Goal: Transaction & Acquisition: Book appointment/travel/reservation

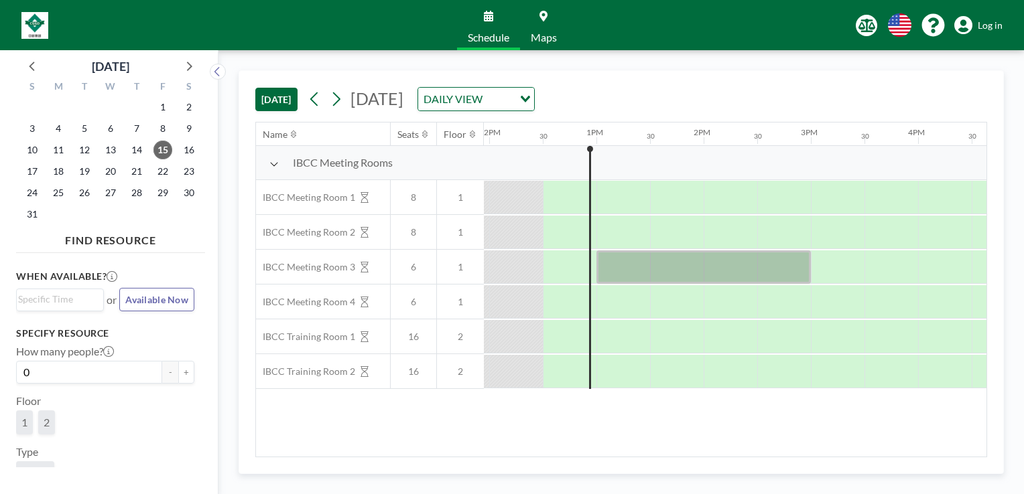
scroll to position [0, 1286]
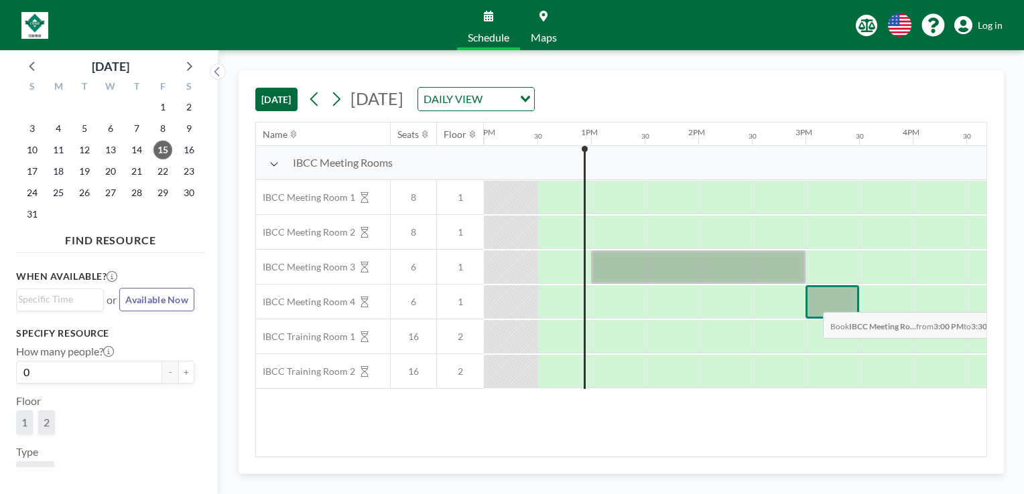
click at [812, 301] on div at bounding box center [832, 301] width 54 height 33
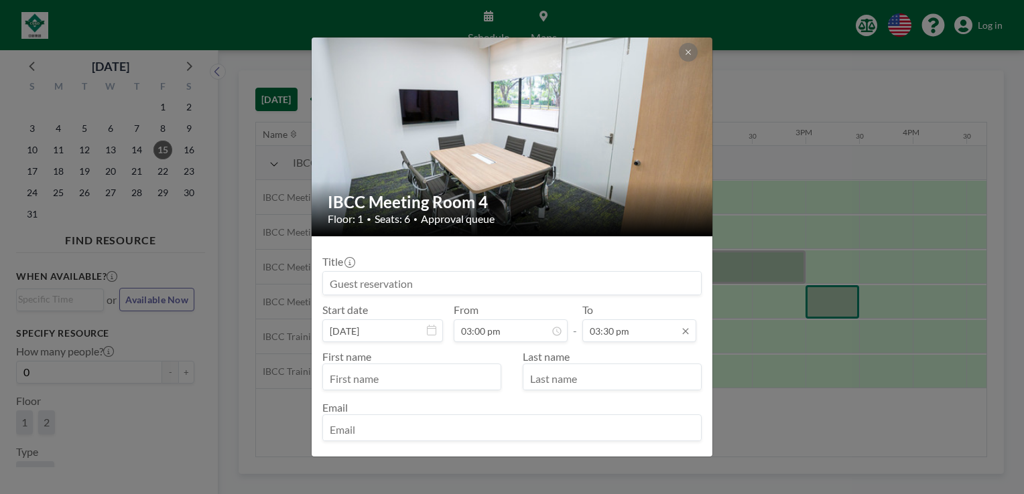
scroll to position [358, 0]
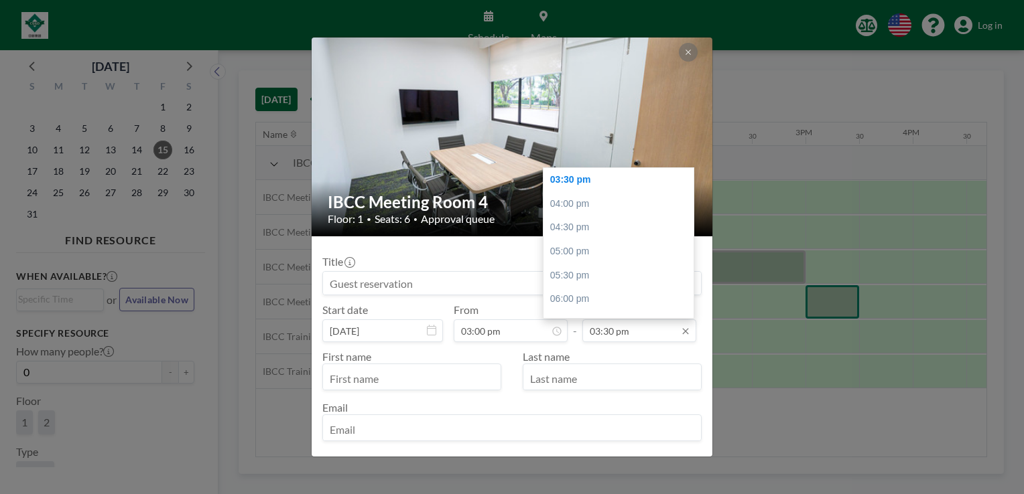
click at [657, 335] on input "03:30 pm" at bounding box center [639, 331] width 114 height 23
click at [607, 224] on div "04:30 pm" at bounding box center [621, 228] width 157 height 24
type input "04:30 pm"
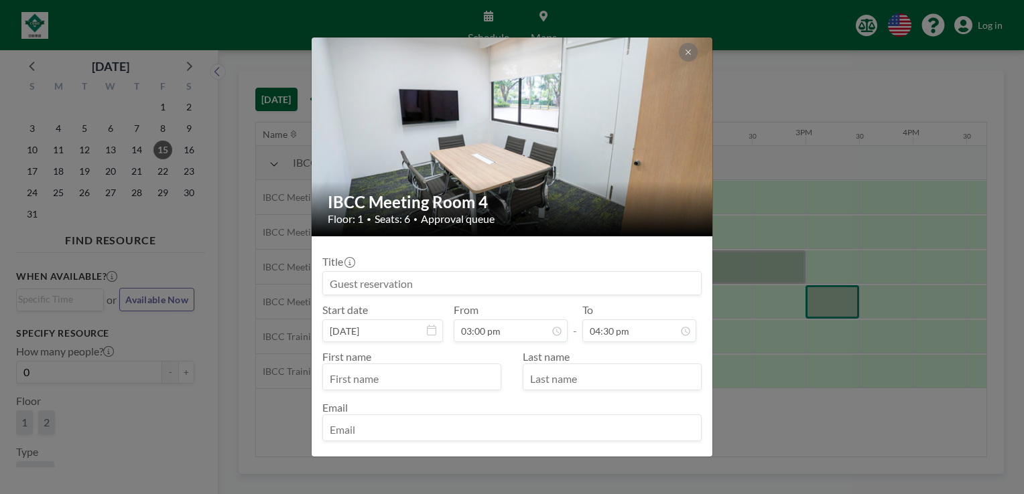
click at [440, 287] on input at bounding box center [512, 283] width 378 height 23
type input "Reserved by [PERSON_NAME]"
type input "[PERSON_NAME]"
type input "Tong"
type input "[PERSON_NAME][EMAIL_ADDRESS][PERSON_NAME]"
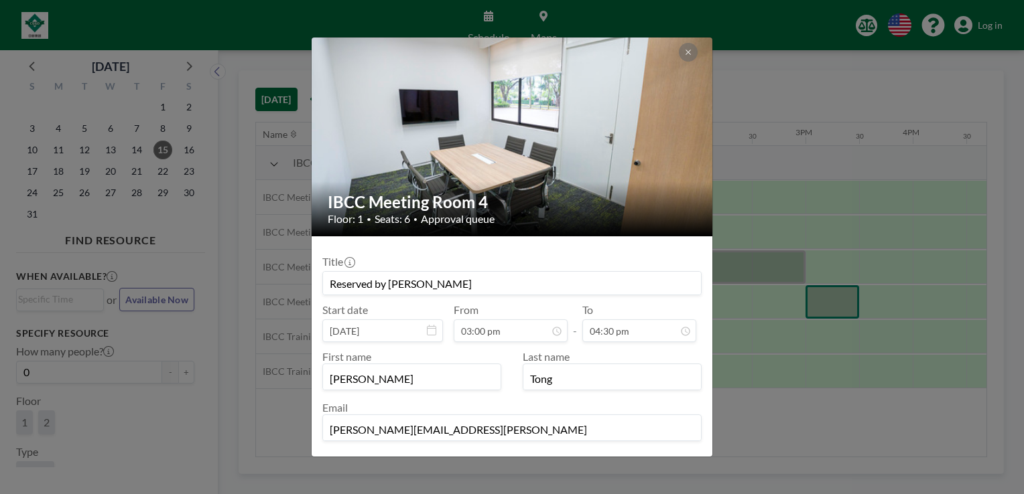
scroll to position [57, 0]
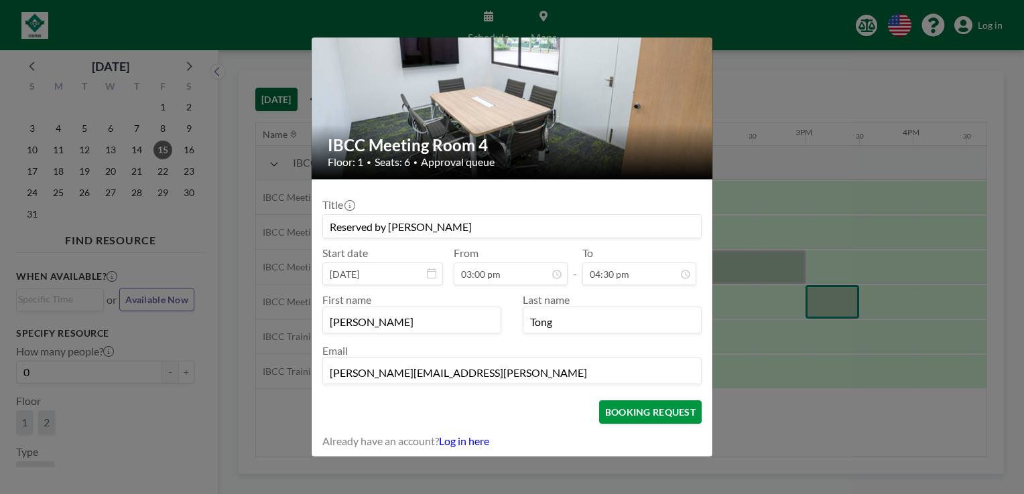
click at [638, 411] on button "BOOKING REQUEST" at bounding box center [650, 412] width 103 height 23
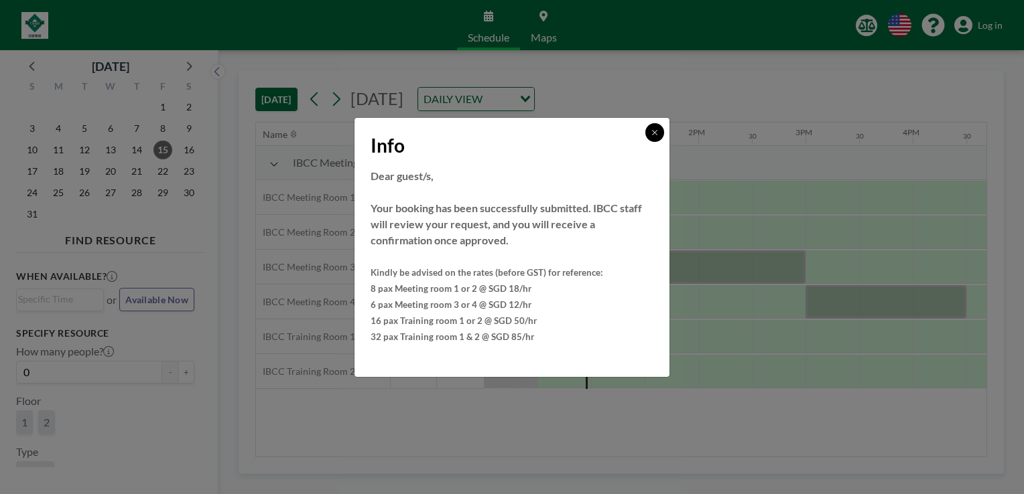
click at [659, 134] on button at bounding box center [654, 132] width 19 height 19
